Goal: Task Accomplishment & Management: Use online tool/utility

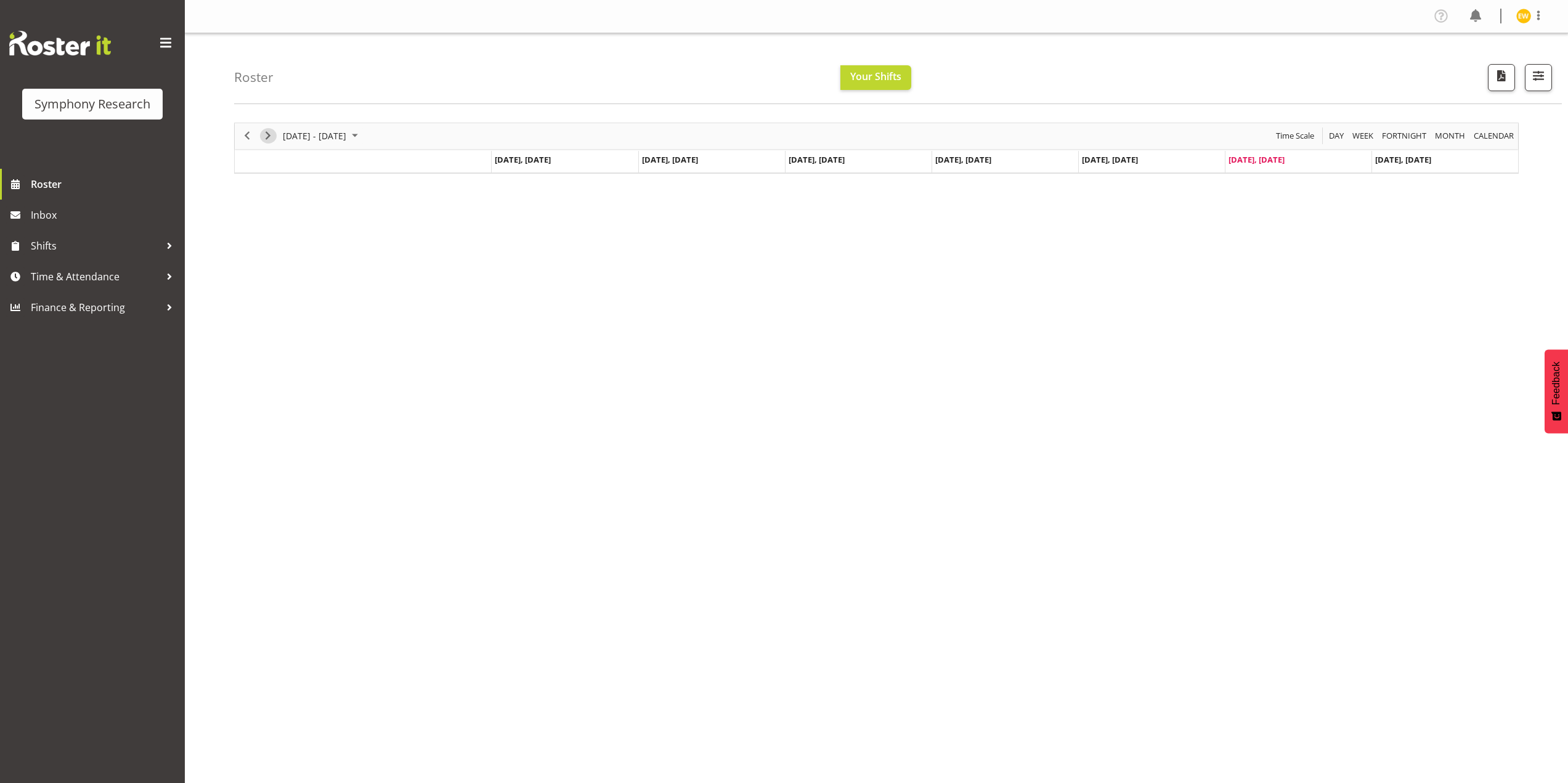
click at [270, 138] on span "Next" at bounding box center [268, 135] width 14 height 15
click at [272, 137] on span "Next" at bounding box center [268, 135] width 14 height 15
click at [243, 138] on span "Previous" at bounding box center [247, 135] width 14 height 15
click at [163, 250] on div at bounding box center [169, 246] width 18 height 18
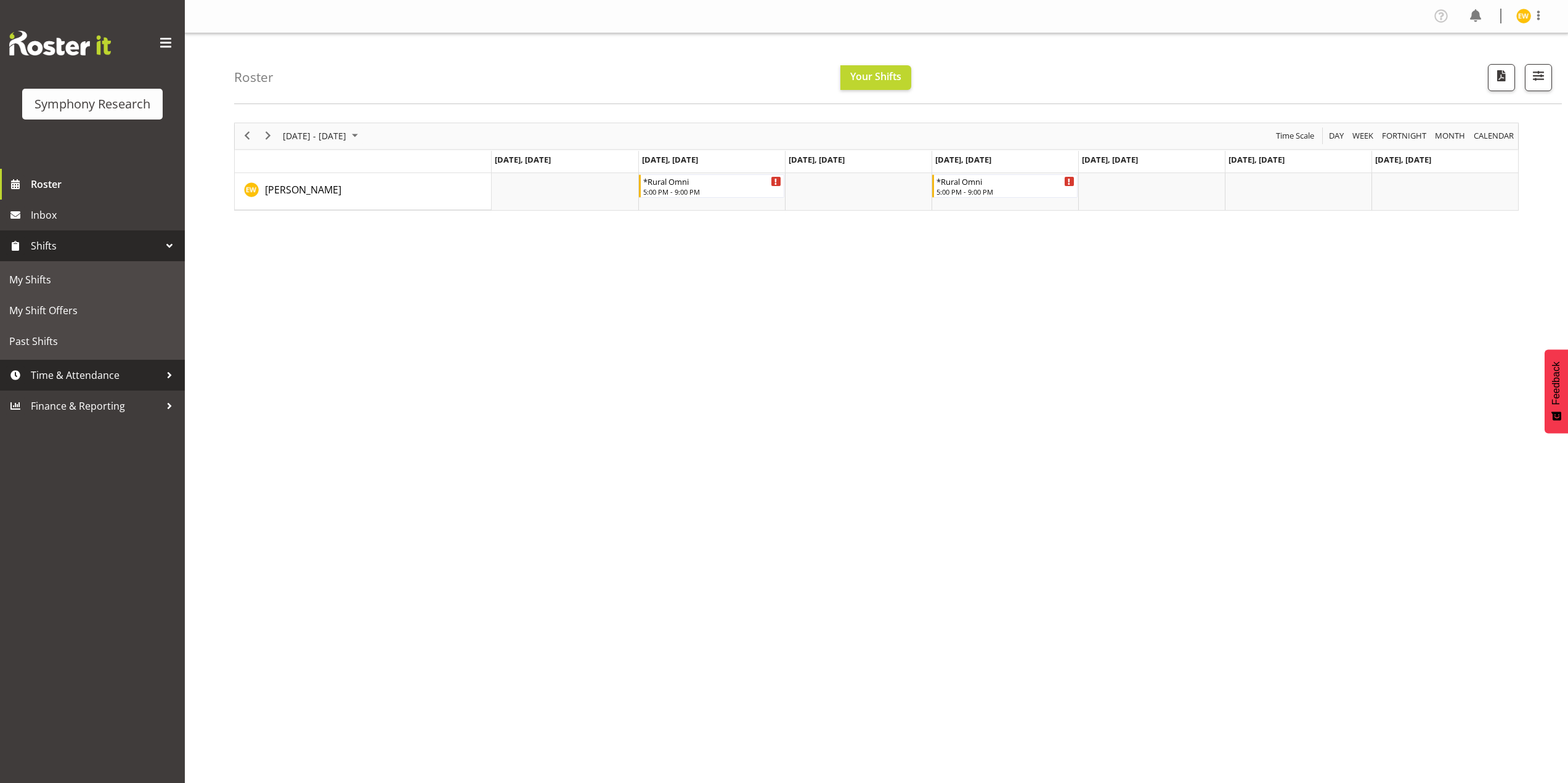
click at [102, 379] on span "Time & Attendance" at bounding box center [95, 374] width 130 height 18
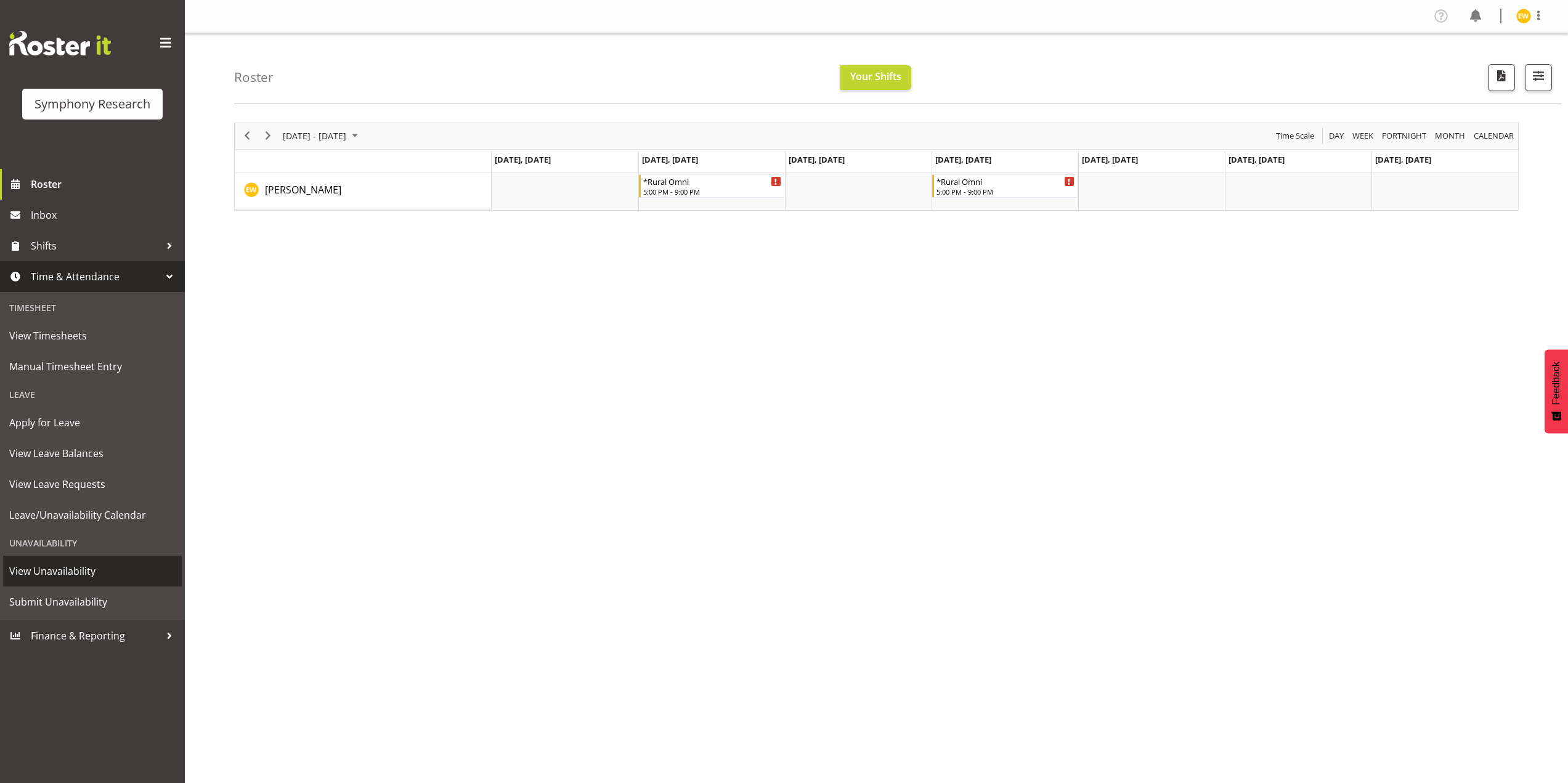
click at [78, 564] on span "View Unavailability" at bounding box center [93, 570] width 166 height 18
